Goal: Find specific page/section: Find specific page/section

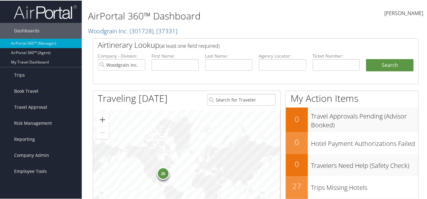
click at [148, 58] on li "First Name:" at bounding box center [175, 66] width 54 height 29
click at [161, 71] on li "First Name:" at bounding box center [175, 66] width 54 height 29
click at [175, 67] on input "text" at bounding box center [174, 64] width 47 height 12
click at [366, 58] on button "Search" at bounding box center [389, 64] width 47 height 13
